Goal: Task Accomplishment & Management: Use online tool/utility

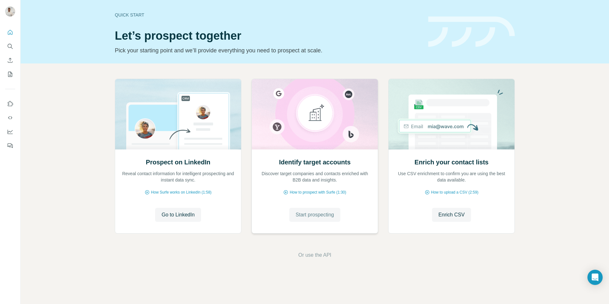
click at [326, 215] on span "Start prospecting" at bounding box center [315, 215] width 38 height 8
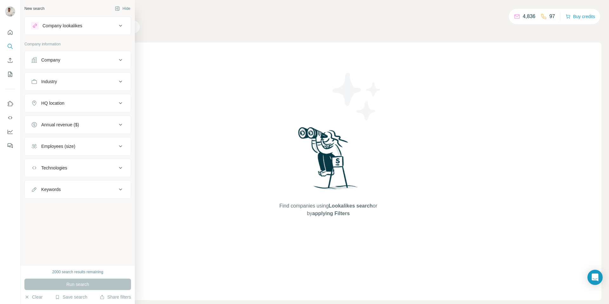
click at [34, 62] on icon at bounding box center [34, 60] width 6 height 6
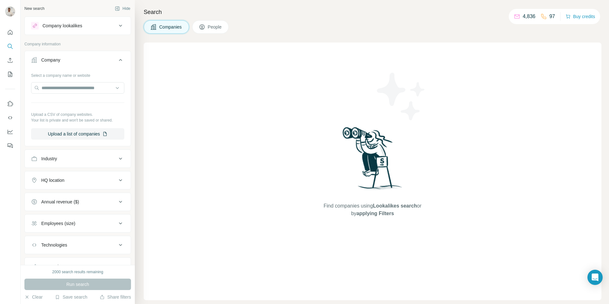
drag, startPoint x: 68, startPoint y: 64, endPoint x: 67, endPoint y: 70, distance: 6.2
click at [68, 64] on button "Company" at bounding box center [78, 61] width 106 height 18
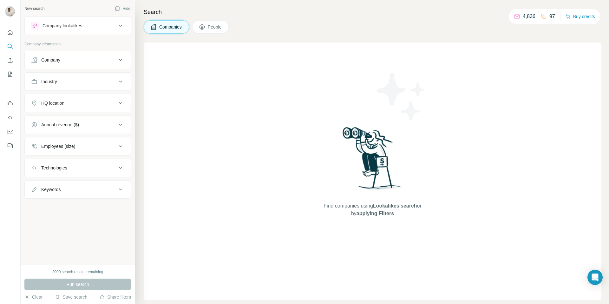
drag, startPoint x: 69, startPoint y: 63, endPoint x: 67, endPoint y: 67, distance: 5.0
click at [69, 63] on div "Company" at bounding box center [74, 60] width 86 height 6
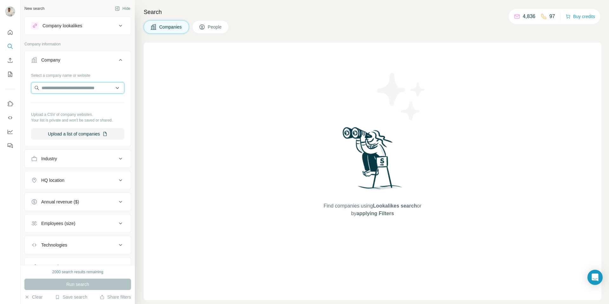
click at [61, 85] on input "text" at bounding box center [77, 87] width 93 height 11
paste input "**********"
type input "**********"
click at [61, 86] on input "**********" at bounding box center [77, 87] width 93 height 11
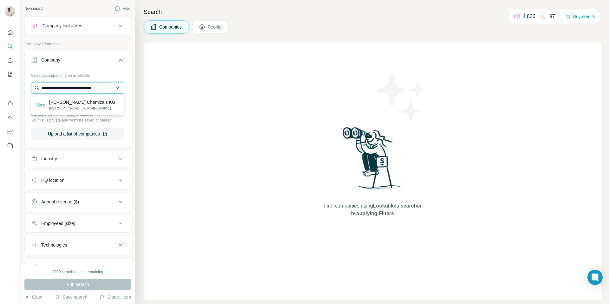
click at [61, 86] on input "**********" at bounding box center [77, 87] width 93 height 11
click at [73, 122] on p "Your list is private and won't be saved or shared." at bounding box center [77, 120] width 93 height 6
click at [80, 86] on input "text" at bounding box center [77, 87] width 93 height 11
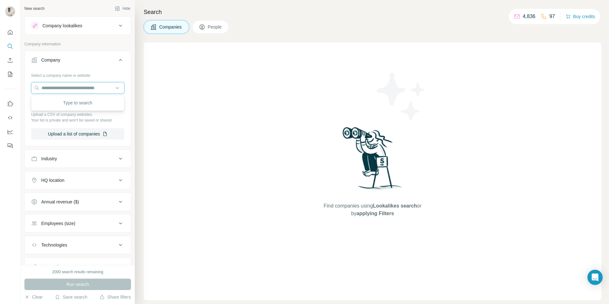
paste input "**********"
type input "**********"
click at [80, 103] on p "[PERSON_NAME] Chemicals KG" at bounding box center [82, 102] width 66 height 6
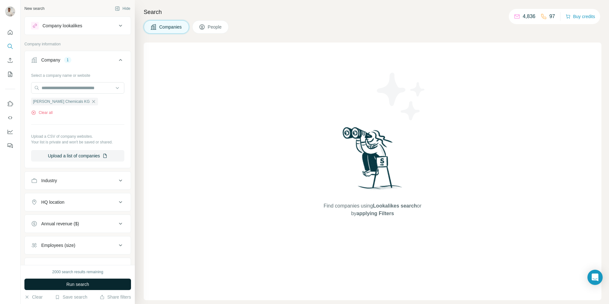
click at [80, 285] on span "Run search" at bounding box center [77, 284] width 23 height 6
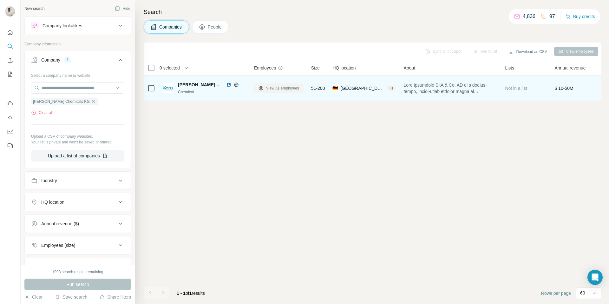
click at [265, 91] on button "View 61 employees" at bounding box center [278, 88] width 49 height 10
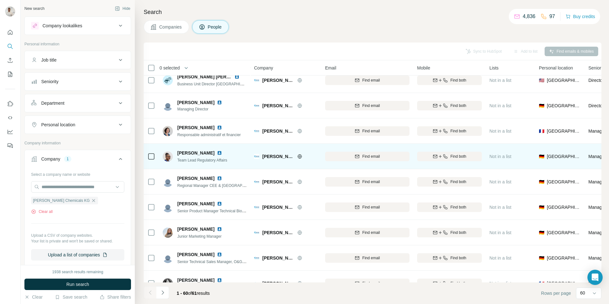
scroll to position [236, 1]
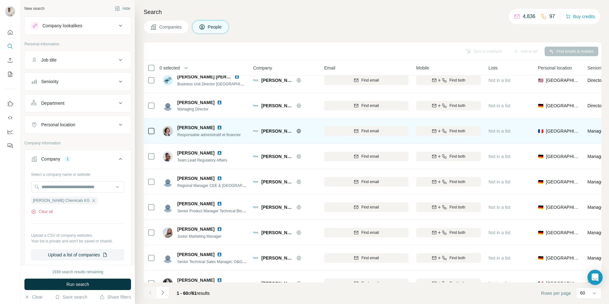
click at [217, 128] on img at bounding box center [219, 127] width 5 height 5
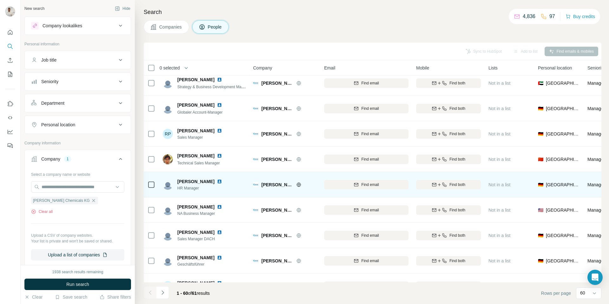
scroll to position [767, 1]
click at [217, 180] on img at bounding box center [219, 180] width 5 height 5
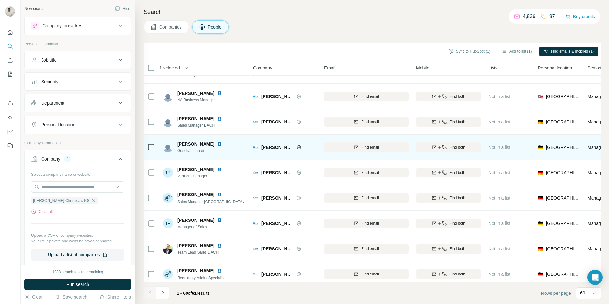
scroll to position [883, 1]
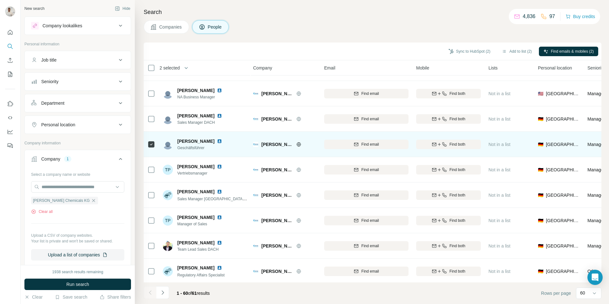
click at [217, 141] on img at bounding box center [219, 141] width 5 height 5
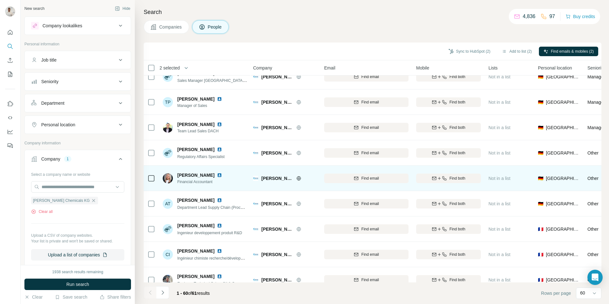
scroll to position [1001, 0]
click at [217, 175] on img at bounding box center [219, 175] width 5 height 5
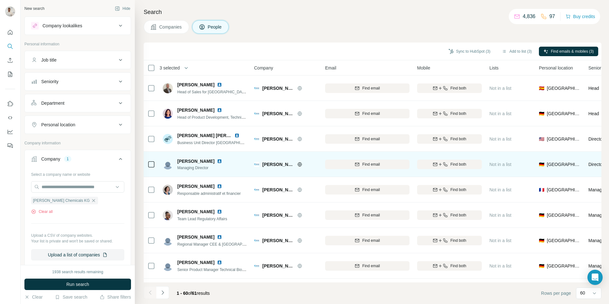
scroll to position [178, 0]
click at [217, 161] on img at bounding box center [219, 160] width 5 height 5
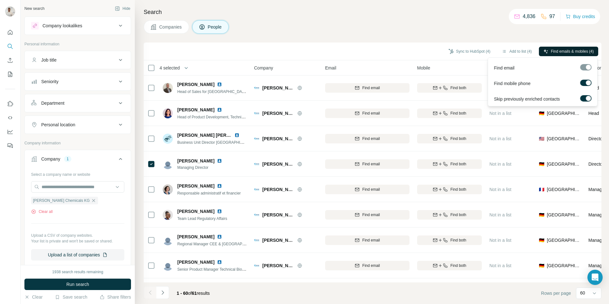
click at [555, 50] on span "Find emails & mobiles (4)" at bounding box center [572, 52] width 43 height 6
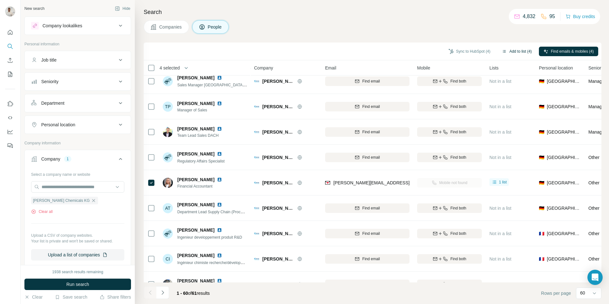
scroll to position [997, 0]
click at [454, 49] on button "Sync to HubSpot (4)" at bounding box center [469, 52] width 51 height 10
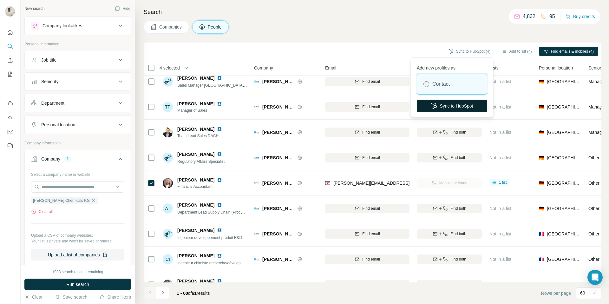
click at [455, 102] on button "Sync to HubSpot" at bounding box center [452, 106] width 70 height 13
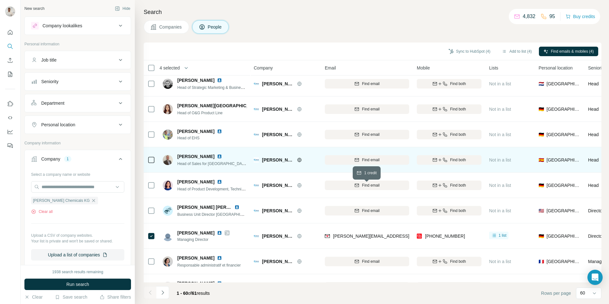
scroll to position [108, 0]
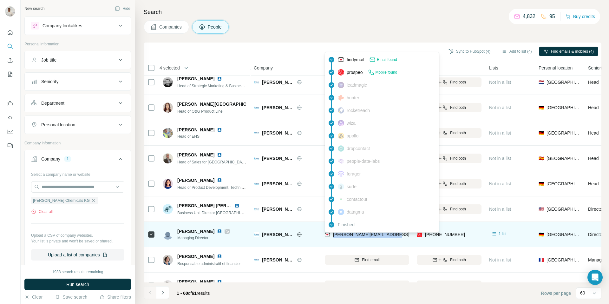
drag, startPoint x: 391, startPoint y: 236, endPoint x: 352, endPoint y: 237, distance: 38.7
click at [334, 234] on div "[PERSON_NAME][EMAIL_ADDRESS][PERSON_NAME][DOMAIN_NAME]" at bounding box center [367, 234] width 84 height 17
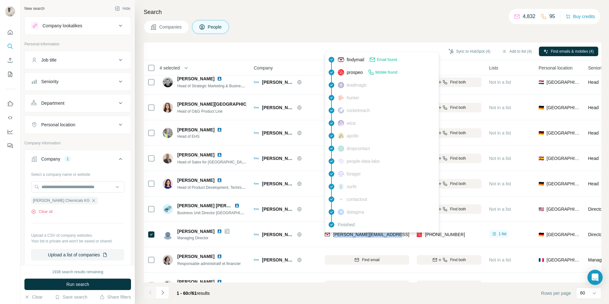
copy span ".[PERSON_NAME][EMAIL_ADDRESS][PERSON_NAME][DOMAIN_NAME]"
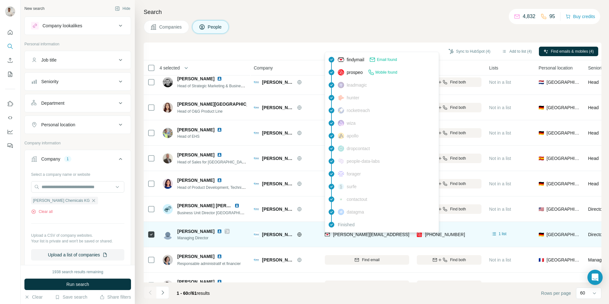
click at [351, 236] on span "[PERSON_NAME][EMAIL_ADDRESS][PERSON_NAME][DOMAIN_NAME]" at bounding box center [407, 234] width 148 height 5
click at [351, 235] on span "[PERSON_NAME][EMAIL_ADDRESS][PERSON_NAME][DOMAIN_NAME]" at bounding box center [407, 234] width 148 height 5
copy span "[PERSON_NAME][EMAIL_ADDRESS][PERSON_NAME][DOMAIN_NAME]"
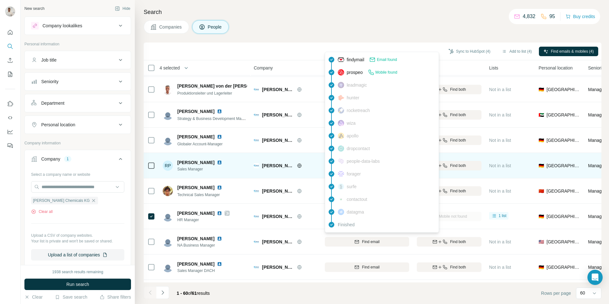
scroll to position [736, 0]
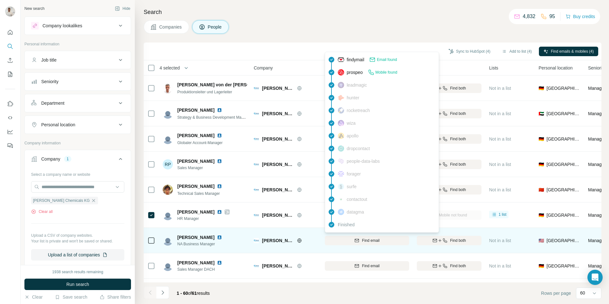
click at [304, 232] on div "[PERSON_NAME] Chemicals KG" at bounding box center [285, 240] width 63 height 17
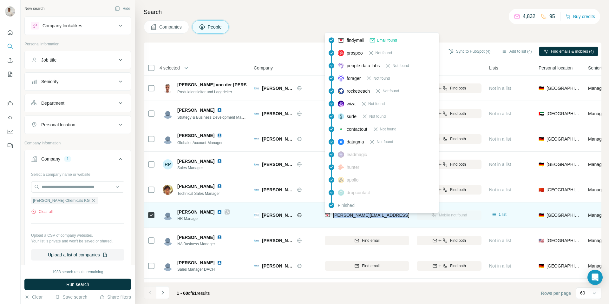
drag, startPoint x: 400, startPoint y: 216, endPoint x: 333, endPoint y: 216, distance: 66.3
click at [333, 216] on div "[PERSON_NAME][EMAIL_ADDRESS][PERSON_NAME][DOMAIN_NAME]" at bounding box center [367, 214] width 84 height 17
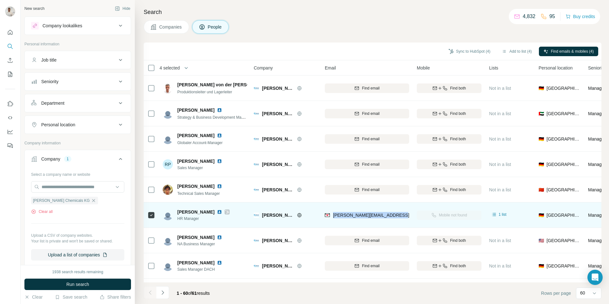
copy span "[PERSON_NAME][EMAIL_ADDRESS][PERSON_NAME][DOMAIN_NAME]"
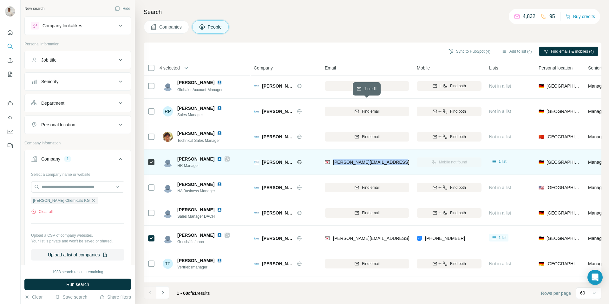
scroll to position [839, 0]
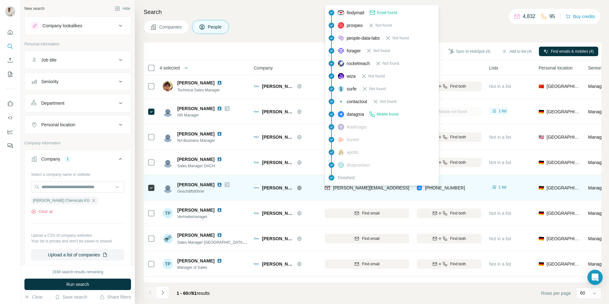
click at [359, 189] on span "[PERSON_NAME][EMAIL_ADDRESS][PERSON_NAME][DOMAIN_NAME]" at bounding box center [407, 187] width 148 height 5
copy span "[PERSON_NAME][EMAIL_ADDRESS][PERSON_NAME][DOMAIN_NAME]"
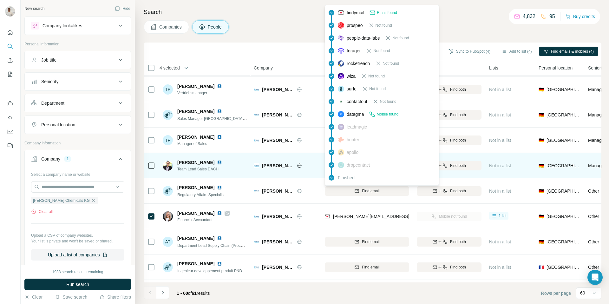
scroll to position [966, 0]
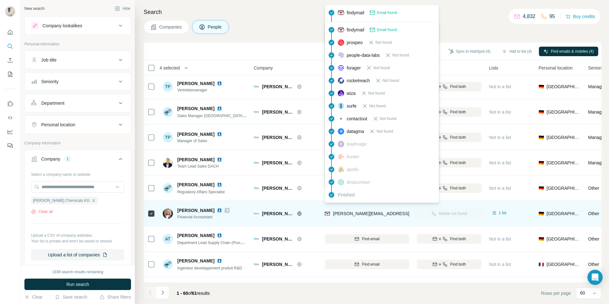
click at [372, 216] on span "[PERSON_NAME][EMAIL_ADDRESS][PERSON_NAME][DOMAIN_NAME]" at bounding box center [407, 213] width 148 height 5
copy tr "[PERSON_NAME][EMAIL_ADDRESS][PERSON_NAME][DOMAIN_NAME]"
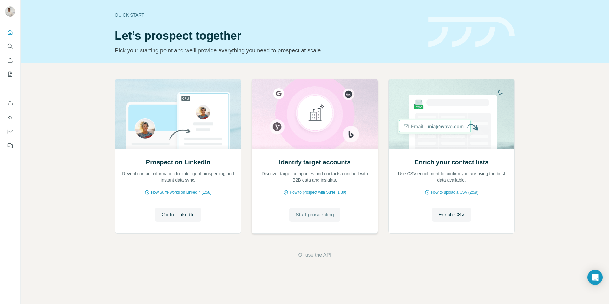
click at [297, 213] on span "Start prospecting" at bounding box center [315, 215] width 38 height 8
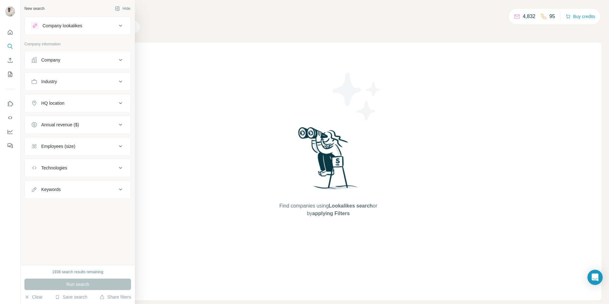
drag, startPoint x: 82, startPoint y: 64, endPoint x: 82, endPoint y: 69, distance: 4.1
click at [81, 64] on button "Company" at bounding box center [78, 59] width 106 height 15
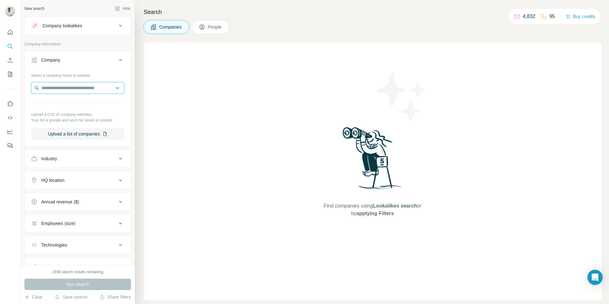
click at [74, 83] on input "text" at bounding box center [77, 87] width 93 height 11
paste input "**********"
click at [80, 90] on input "**********" at bounding box center [77, 87] width 93 height 11
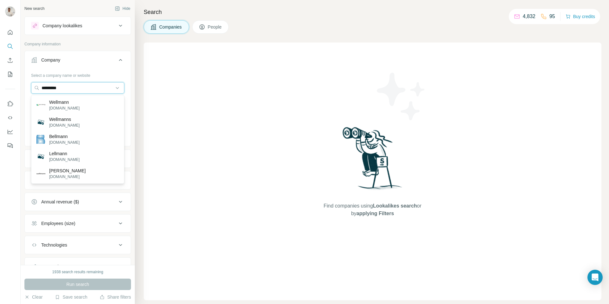
type input "********"
click at [80, 108] on p "wellmann-service.de" at bounding box center [64, 108] width 30 height 6
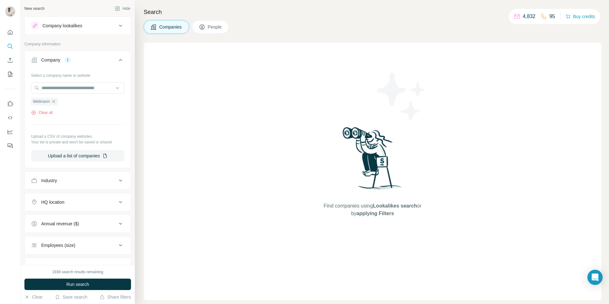
click at [66, 283] on button "Run search" at bounding box center [77, 284] width 107 height 11
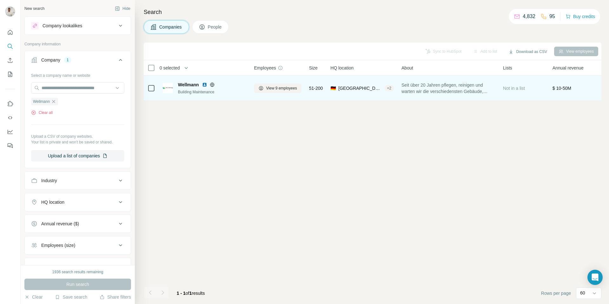
click at [204, 83] on img at bounding box center [204, 84] width 5 height 5
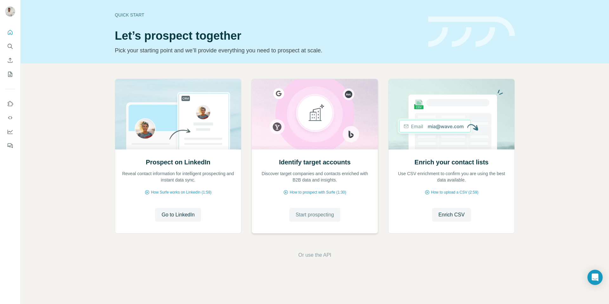
click at [316, 217] on span "Start prospecting" at bounding box center [315, 215] width 38 height 8
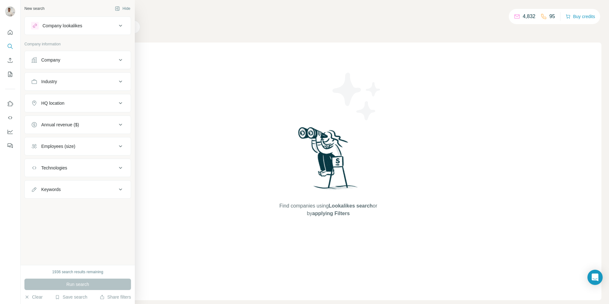
drag, startPoint x: 68, startPoint y: 64, endPoint x: 69, endPoint y: 69, distance: 4.9
click at [68, 64] on button "Company" at bounding box center [78, 59] width 106 height 15
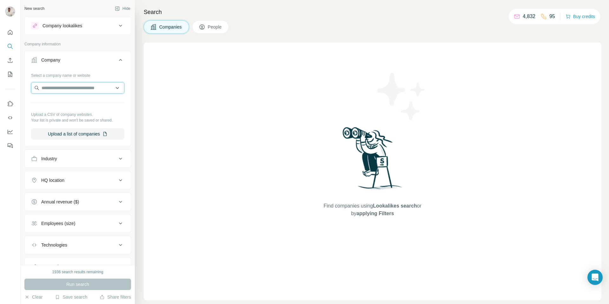
click at [70, 85] on input "text" at bounding box center [77, 87] width 93 height 11
paste input "**********"
type input "**********"
click at [82, 106] on p "einsal.com" at bounding box center [66, 108] width 35 height 6
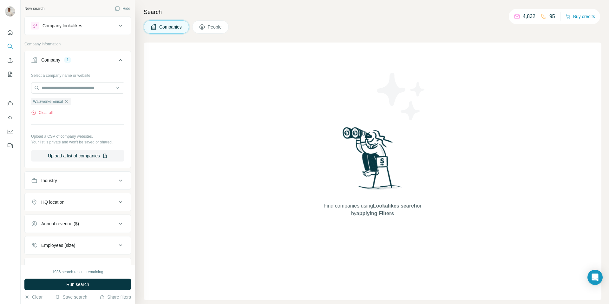
click at [95, 285] on button "Run search" at bounding box center [77, 284] width 107 height 11
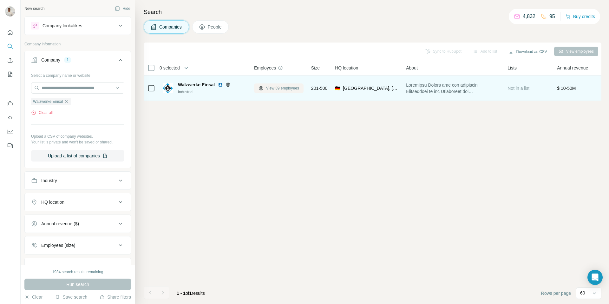
click at [290, 88] on span "View 39 employees" at bounding box center [282, 88] width 33 height 6
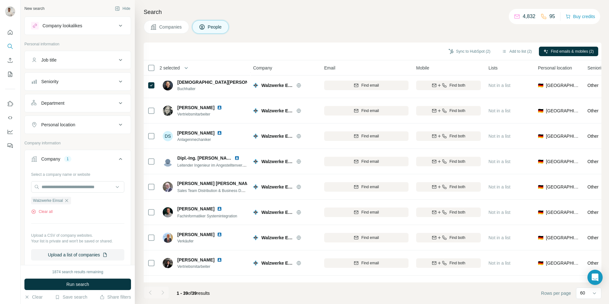
scroll to position [546, 1]
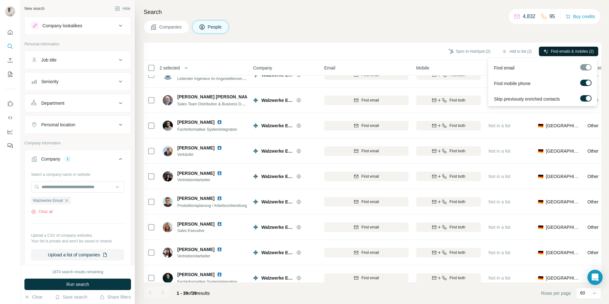
click at [565, 48] on button "Find emails & mobiles (2)" at bounding box center [568, 52] width 59 height 10
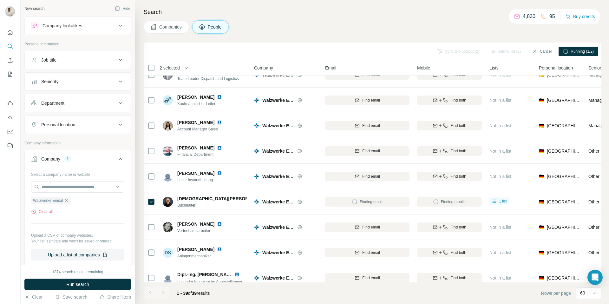
scroll to position [349, 0]
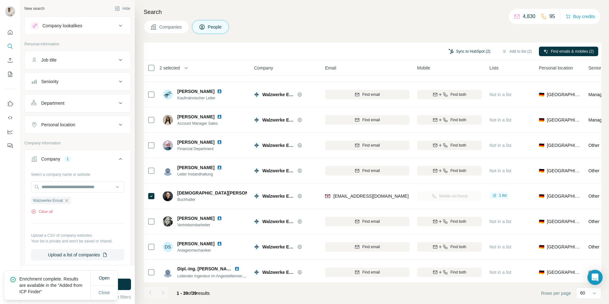
click at [456, 50] on button "Sync to HubSpot (2)" at bounding box center [469, 52] width 51 height 10
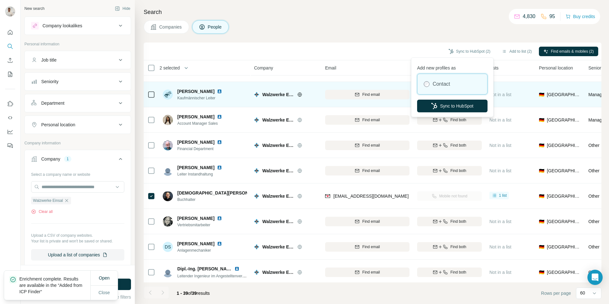
click at [459, 105] on button "Sync to HubSpot" at bounding box center [452, 106] width 70 height 13
